Goal: Transaction & Acquisition: Purchase product/service

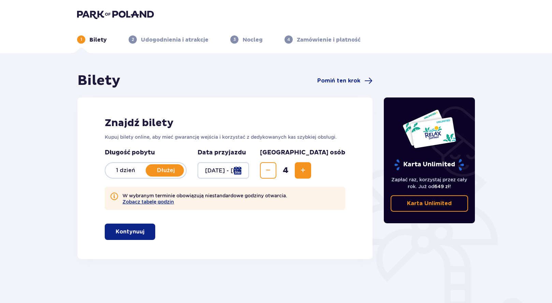
click at [139, 229] on button "Kontynuuj" at bounding box center [130, 232] width 50 height 16
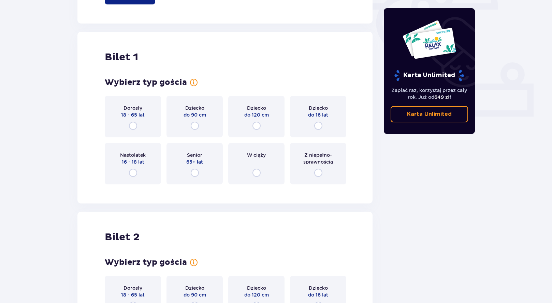
scroll to position [225, 0]
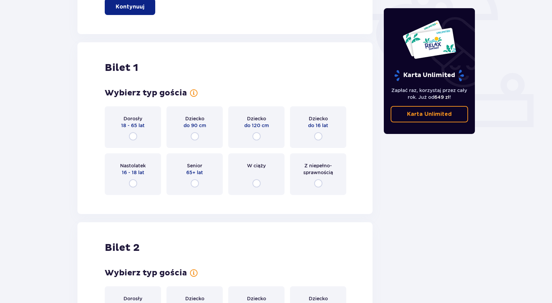
click at [136, 135] on input "radio" at bounding box center [133, 136] width 8 height 8
radio input "true"
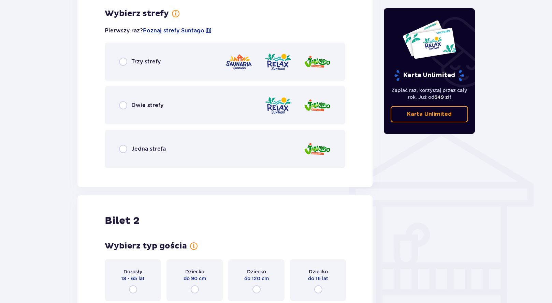
scroll to position [425, 0]
click at [125, 105] on input "radio" at bounding box center [123, 105] width 8 height 8
radio input "true"
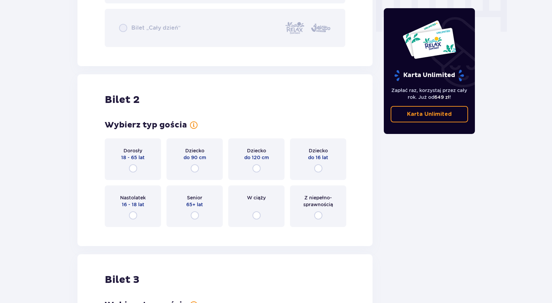
scroll to position [735, 0]
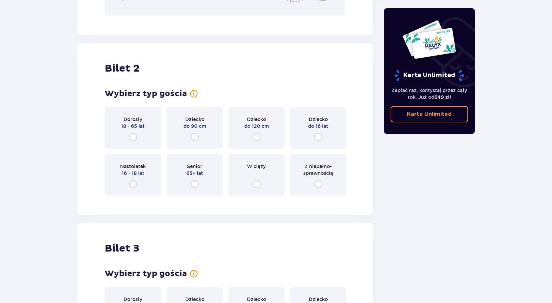
click at [133, 135] on input "radio" at bounding box center [133, 137] width 8 height 8
radio input "true"
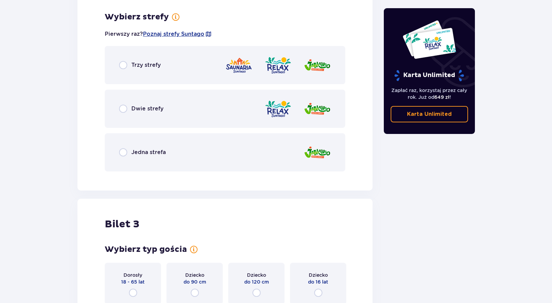
scroll to position [936, 0]
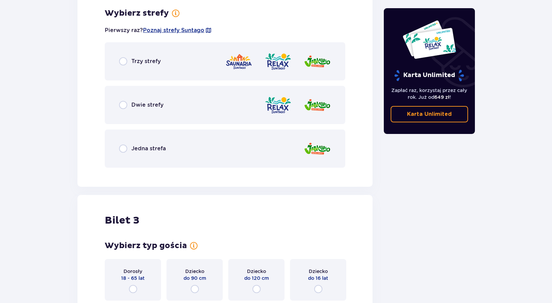
click at [125, 105] on input "radio" at bounding box center [123, 105] width 8 height 8
radio input "true"
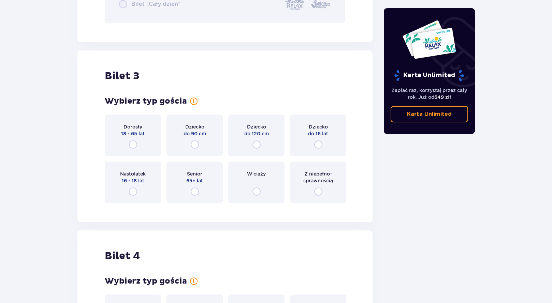
scroll to position [1246, 0]
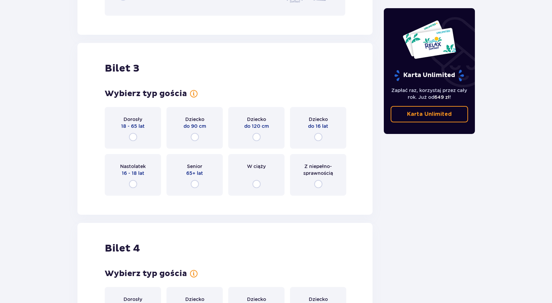
click at [319, 137] on input "radio" at bounding box center [318, 137] width 8 height 8
radio input "true"
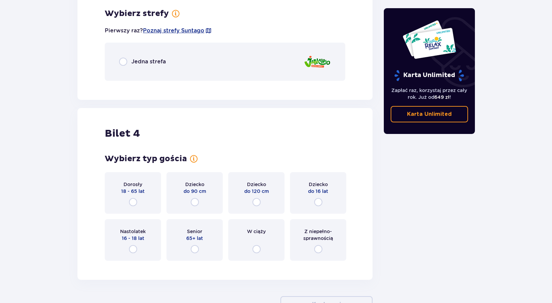
scroll to position [1447, 0]
click at [123, 62] on input "radio" at bounding box center [123, 61] width 8 height 8
radio input "true"
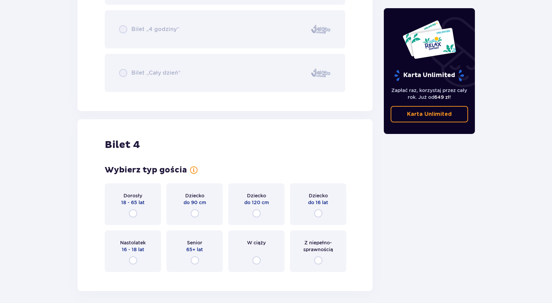
scroll to position [1635, 0]
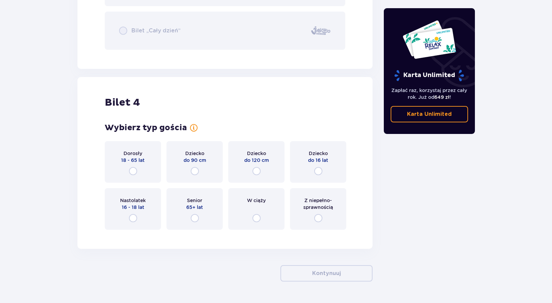
click at [317, 170] on input "radio" at bounding box center [318, 171] width 8 height 8
radio input "true"
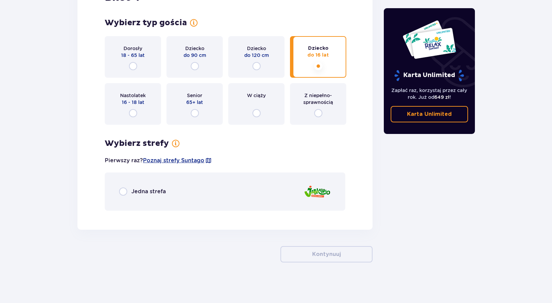
scroll to position [1740, 0]
click at [122, 192] on input "radio" at bounding box center [123, 191] width 8 height 8
radio input "true"
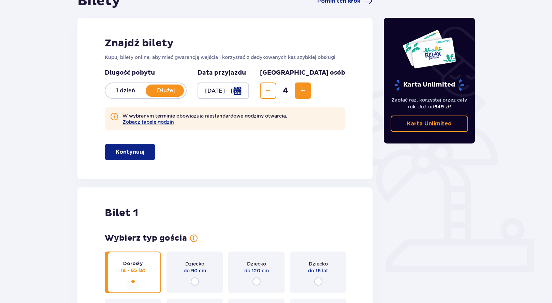
scroll to position [57, 0]
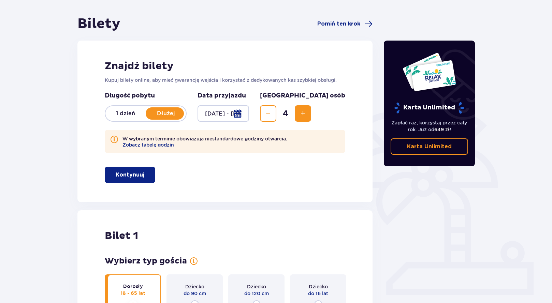
click at [137, 177] on p "Kontynuuj" at bounding box center [130, 175] width 29 height 8
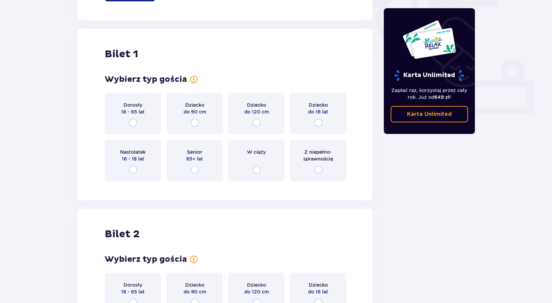
scroll to position [259, 0]
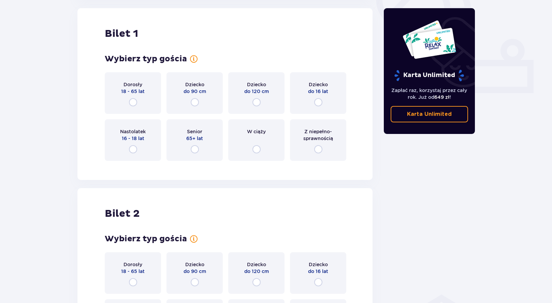
click at [132, 102] on input "radio" at bounding box center [133, 102] width 8 height 8
radio input "true"
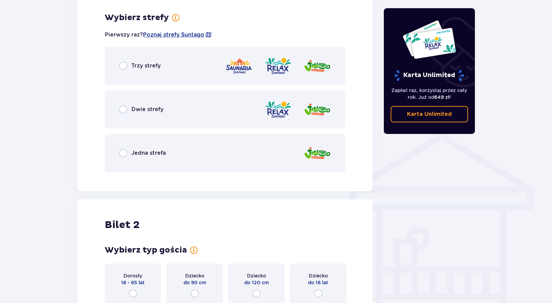
scroll to position [425, 0]
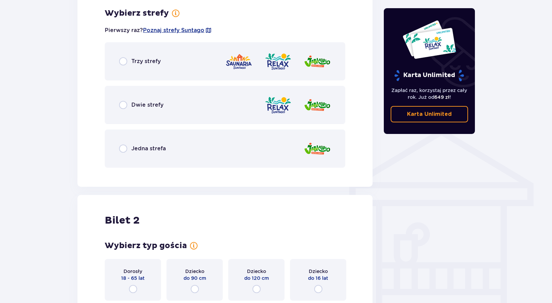
click at [123, 106] on input "radio" at bounding box center [123, 105] width 8 height 8
radio input "true"
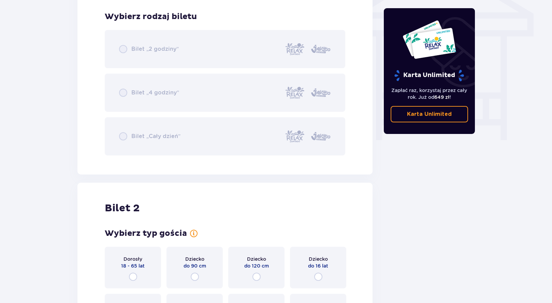
scroll to position [599, 0]
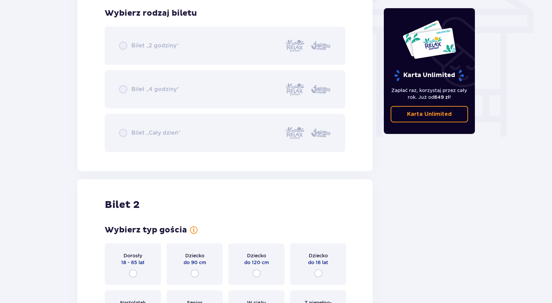
click at [66, 151] on div "Bilety Pomiń ten krok Znajdź bilety Kupuj bilety online, aby mieć gwarancję wej…" at bounding box center [276, 120] width 552 height 1330
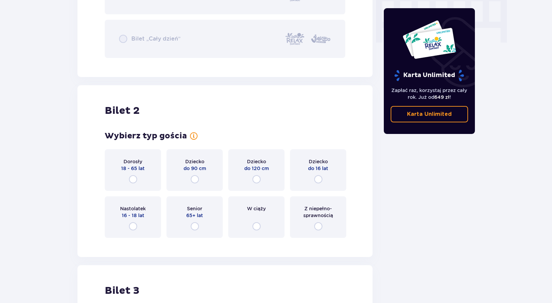
scroll to position [735, 0]
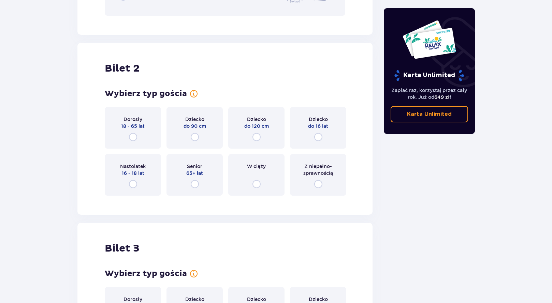
click at [133, 136] on input "radio" at bounding box center [133, 137] width 8 height 8
radio input "true"
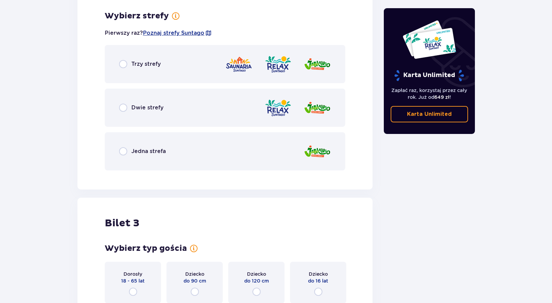
scroll to position [936, 0]
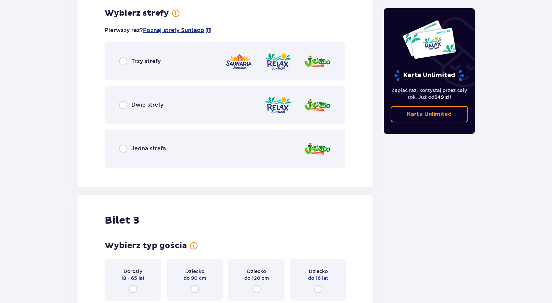
click at [123, 104] on input "radio" at bounding box center [123, 105] width 8 height 8
radio input "true"
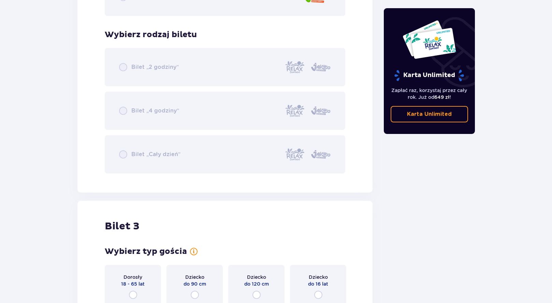
scroll to position [1109, 0]
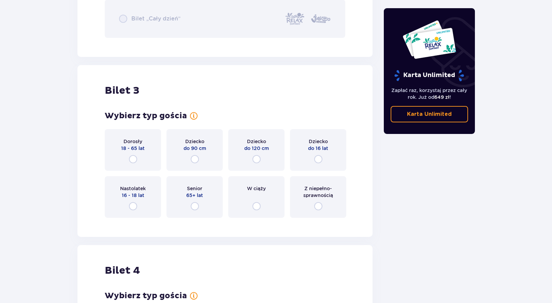
scroll to position [1246, 0]
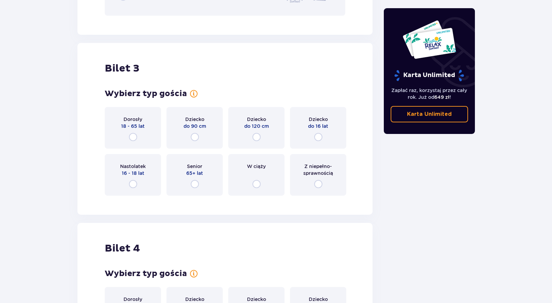
click at [319, 137] on input "radio" at bounding box center [318, 137] width 8 height 8
radio input "true"
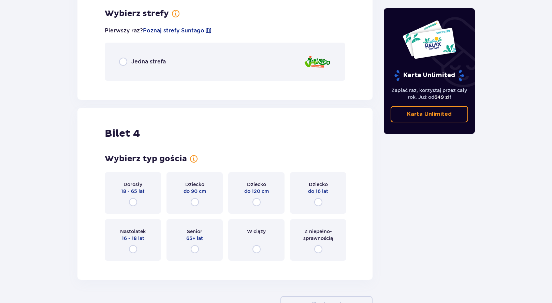
scroll to position [1447, 0]
click at [125, 62] on input "radio" at bounding box center [123, 61] width 8 height 8
radio input "true"
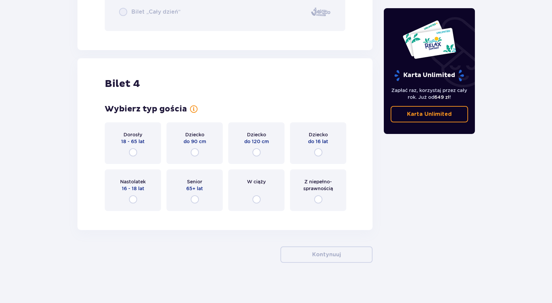
scroll to position [1654, 0]
click at [318, 150] on input "radio" at bounding box center [318, 152] width 8 height 8
radio input "true"
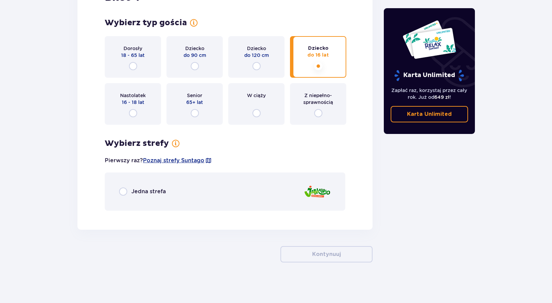
scroll to position [1740, 0]
click at [126, 192] on input "radio" at bounding box center [123, 191] width 8 height 8
radio input "true"
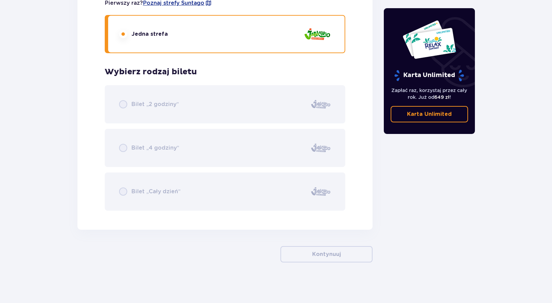
scroll to position [1898, 0]
click at [257, 192] on div "Bilet „2 godziny” Bilet „4 godziny” Bilet „Cały dzień”" at bounding box center [225, 147] width 240 height 125
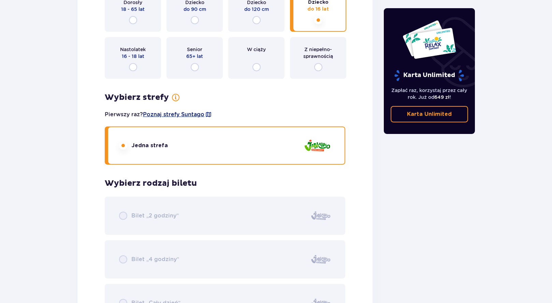
scroll to position [1727, 0]
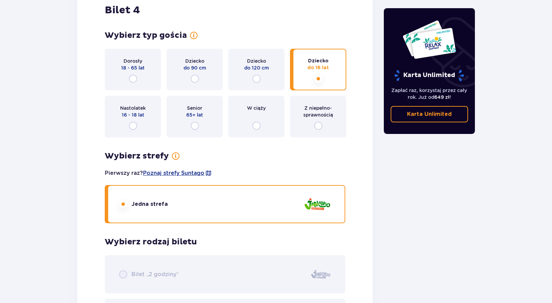
click at [191, 211] on div "Jedna strefa" at bounding box center [225, 204] width 240 height 38
click at [326, 74] on div "Dziecko do 16 lat" at bounding box center [318, 70] width 56 height 42
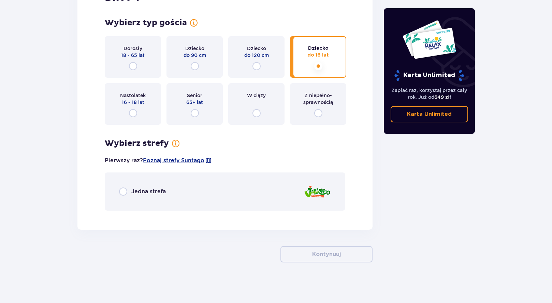
scroll to position [1740, 0]
click at [201, 194] on div "Jedna strefa" at bounding box center [225, 191] width 240 height 38
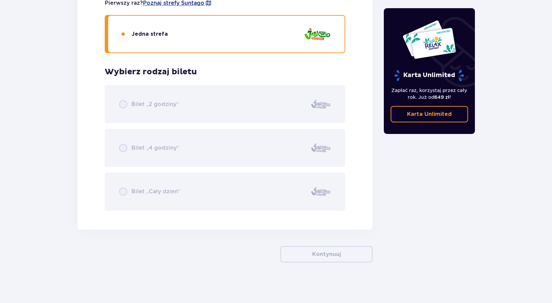
scroll to position [1898, 0]
click at [133, 105] on div "Bilet „2 godziny” Bilet „4 godziny” Bilet „Cały dzień”" at bounding box center [225, 147] width 240 height 125
click at [138, 148] on div "Bilet „2 godziny” Bilet „4 godziny” Bilet „Cały dzień”" at bounding box center [225, 147] width 240 height 125
click at [122, 192] on div "Bilet „2 godziny” Bilet „4 godziny” Bilet „Cały dzień”" at bounding box center [225, 147] width 240 height 125
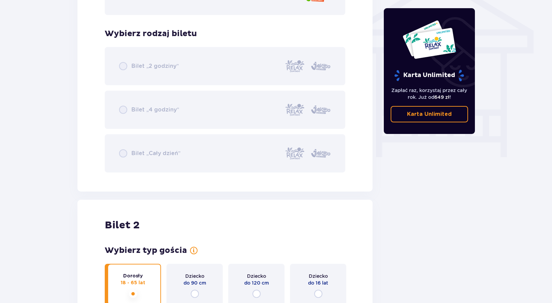
scroll to position [580, 0]
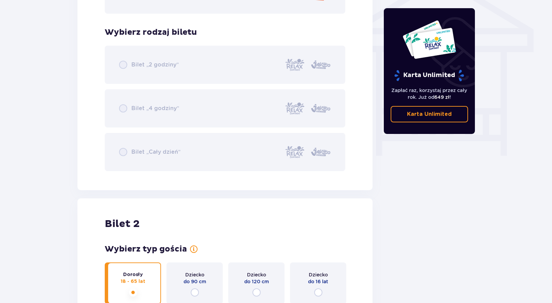
click at [123, 151] on div "Bilet „2 godziny” Bilet „4 godziny” Bilet „Cały dzień”" at bounding box center [225, 108] width 240 height 125
click at [123, 152] on div "Bilet „2 godziny” Bilet „4 godziny” Bilet „Cały dzień”" at bounding box center [225, 108] width 240 height 125
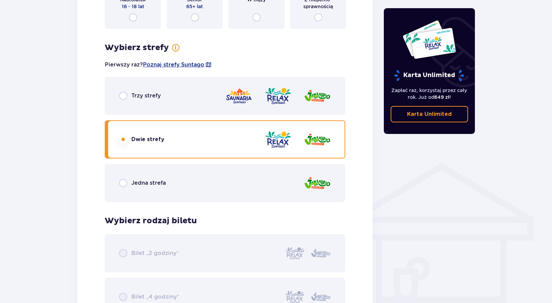
scroll to position [375, 0]
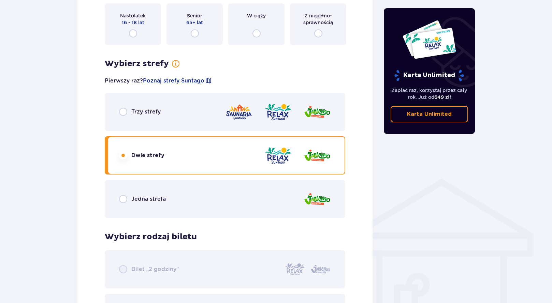
click at [122, 112] on input "radio" at bounding box center [123, 112] width 8 height 8
radio input "true"
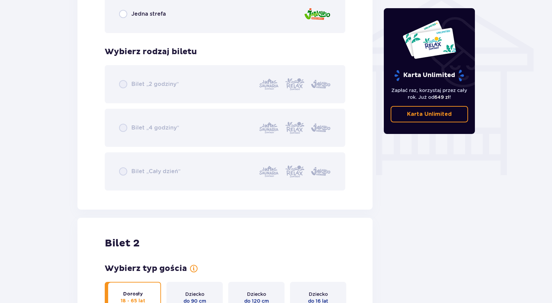
scroll to position [496, 0]
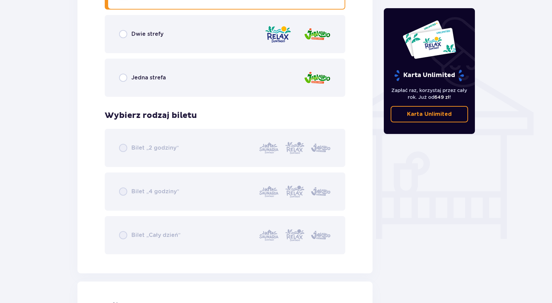
click at [124, 33] on input "radio" at bounding box center [123, 34] width 8 height 8
radio input "true"
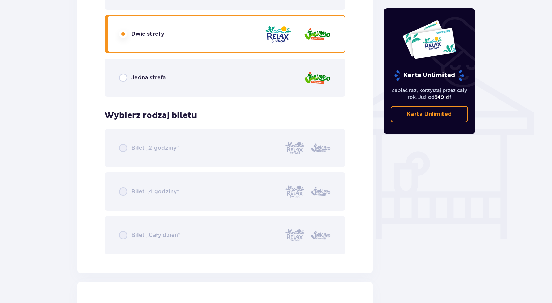
click at [230, 190] on div "Bilet „2 godziny” Bilet „4 godziny” Bilet „Cały dzień”" at bounding box center [225, 191] width 240 height 125
click at [244, 230] on div "Bilet „2 godziny” Bilet „4 godziny” Bilet „Cały dzień”" at bounding box center [225, 191] width 240 height 125
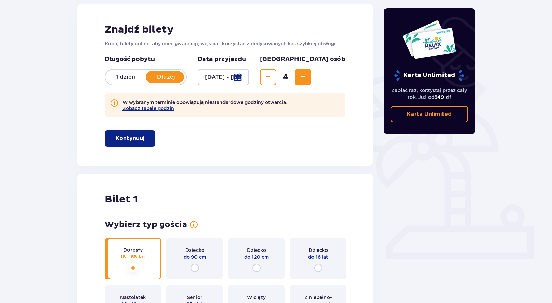
scroll to position [102, 0]
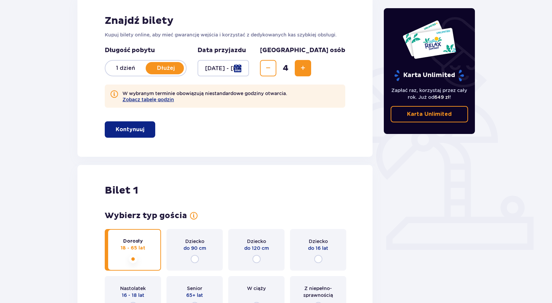
click at [131, 130] on p "Kontynuuj" at bounding box center [130, 130] width 29 height 8
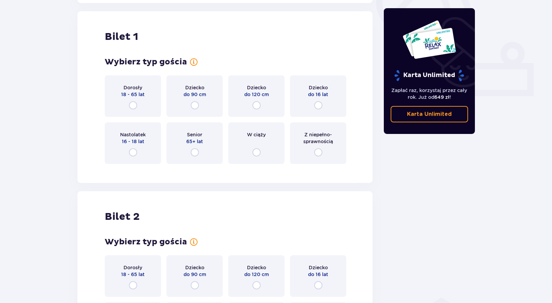
scroll to position [259, 0]
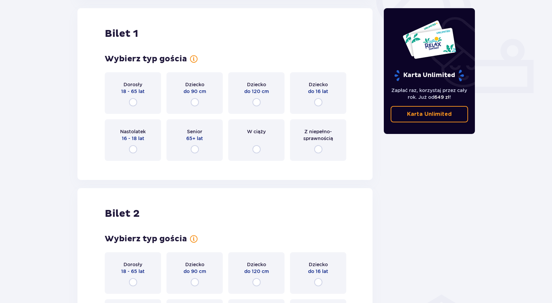
click at [131, 101] on input "radio" at bounding box center [133, 102] width 8 height 8
radio input "true"
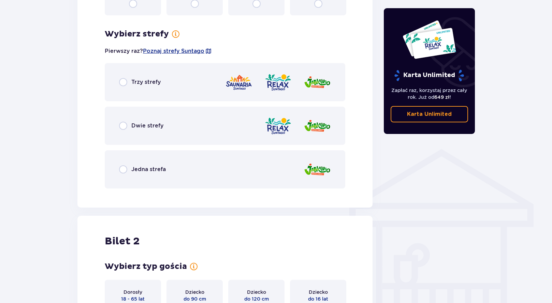
scroll to position [425, 0]
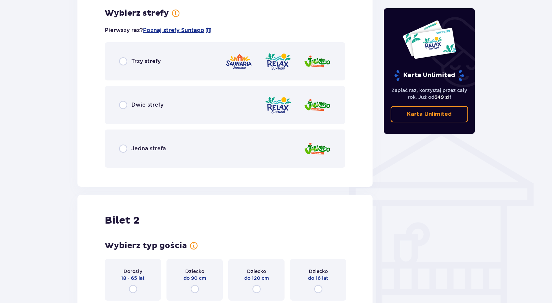
click at [125, 104] on input "radio" at bounding box center [123, 105] width 8 height 8
radio input "true"
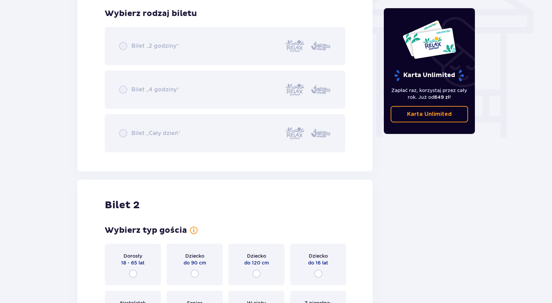
scroll to position [599, 0]
click at [124, 134] on div "Bilet „2 godziny” Bilet „4 godziny” Bilet „Cały dzień”" at bounding box center [225, 89] width 240 height 125
